Goal: Task Accomplishment & Management: Use online tool/utility

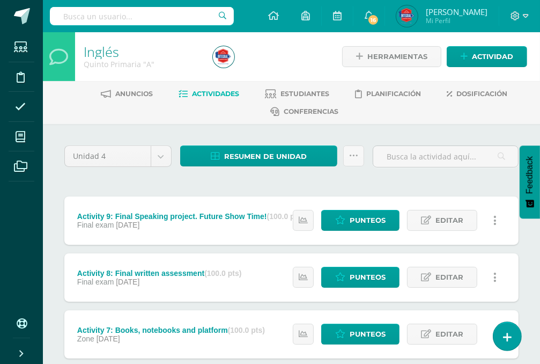
scroll to position [376, 0]
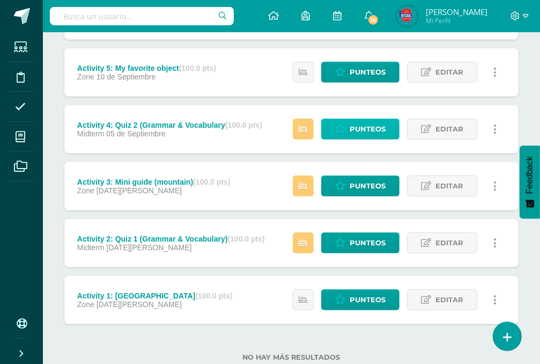
click at [361, 128] on span "Punteos" at bounding box center [368, 129] width 36 height 20
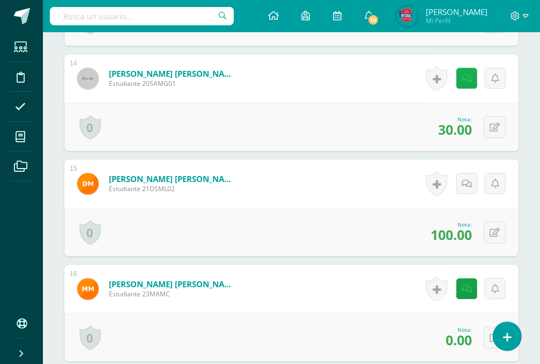
scroll to position [1714, 0]
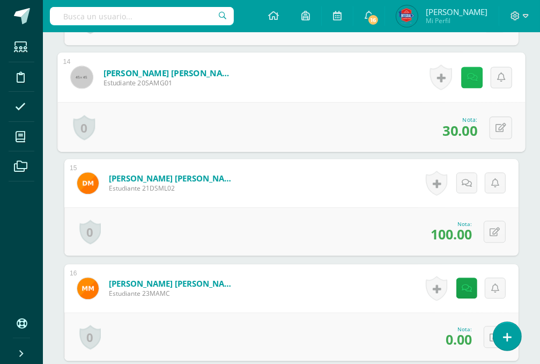
click at [465, 82] on link at bounding box center [471, 77] width 21 height 21
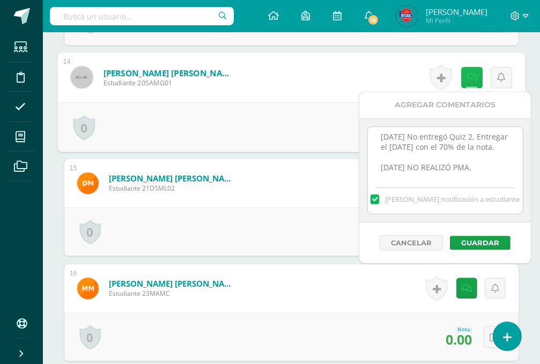
click at [472, 74] on icon at bounding box center [472, 76] width 11 height 9
click at [469, 78] on icon at bounding box center [472, 76] width 11 height 9
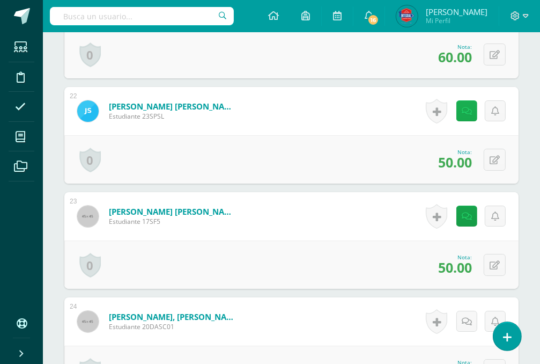
scroll to position [2576, 0]
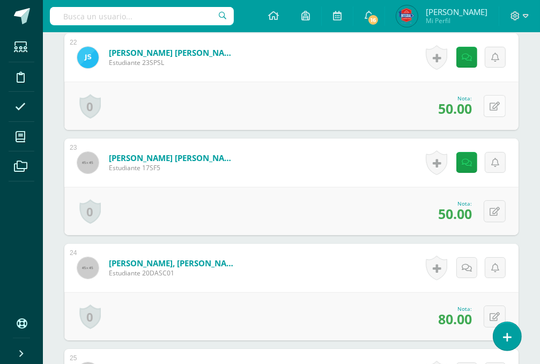
click at [493, 109] on button at bounding box center [495, 106] width 22 height 22
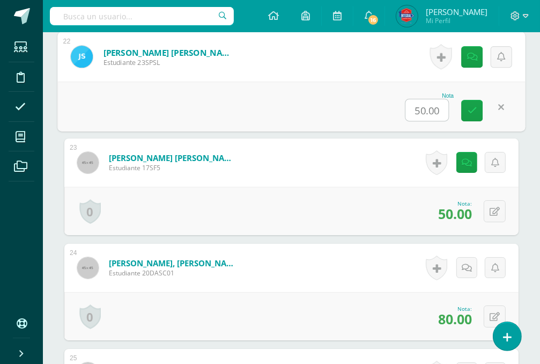
click at [509, 211] on div "0 [GEOGRAPHIC_DATA] Logros obtenidos Aún no hay logros agregados Nota: 50.00" at bounding box center [291, 211] width 454 height 48
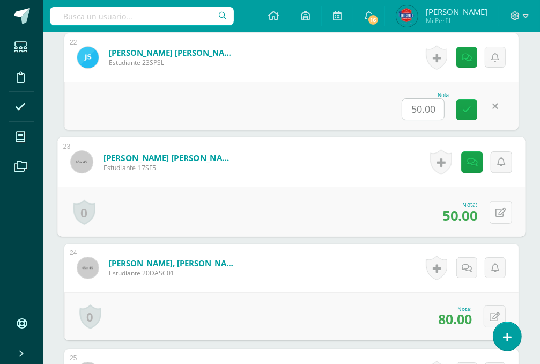
click at [497, 211] on icon at bounding box center [501, 212] width 11 height 9
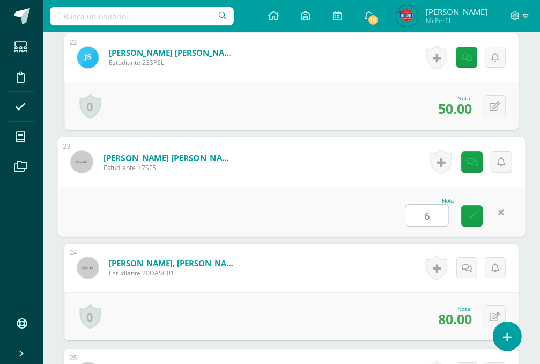
type input "60"
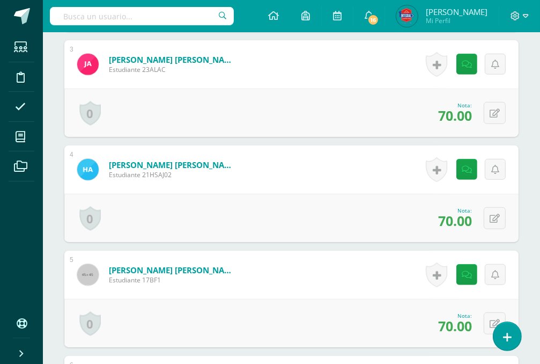
scroll to position [464, 0]
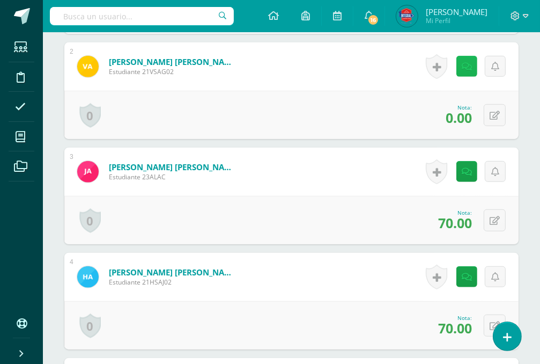
click at [459, 65] on link at bounding box center [467, 66] width 21 height 21
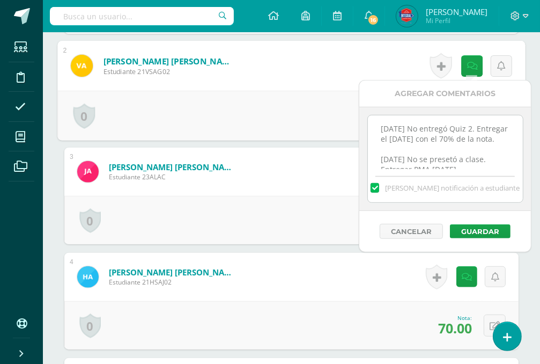
click at [429, 149] on textarea "[DATE] No entregó Quiz 2. Entregar el [DATE] con el 70% de la nota. [DATE] No s…" at bounding box center [445, 142] width 155 height 54
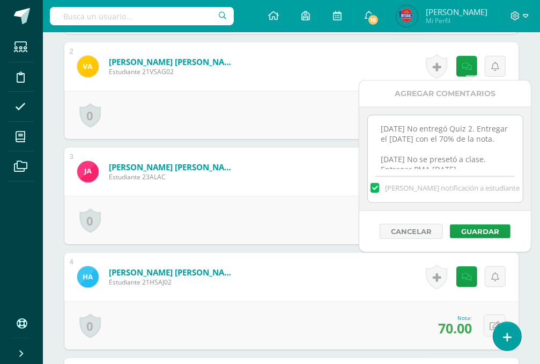
scroll to position [24, 0]
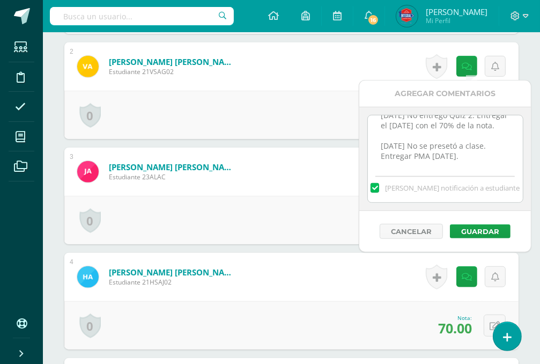
click at [476, 156] on textarea "[DATE] No entregó Quiz 2. Entregar el [DATE] con el 70% de la nota. [DATE] No s…" at bounding box center [445, 142] width 155 height 54
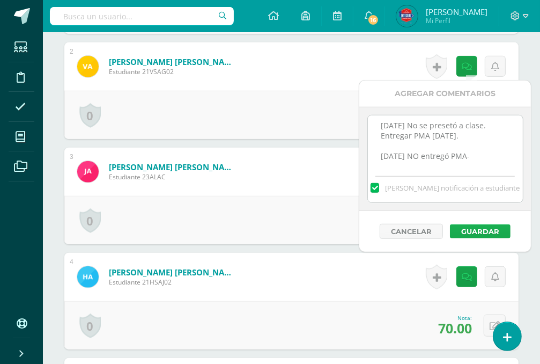
type textarea "[DATE] No entregó Quiz 2. Entregar el [DATE] con el 70% de la nota. [DATE] No s…"
click at [466, 229] on button "Guardar" at bounding box center [480, 231] width 61 height 14
